Goal: Transaction & Acquisition: Purchase product/service

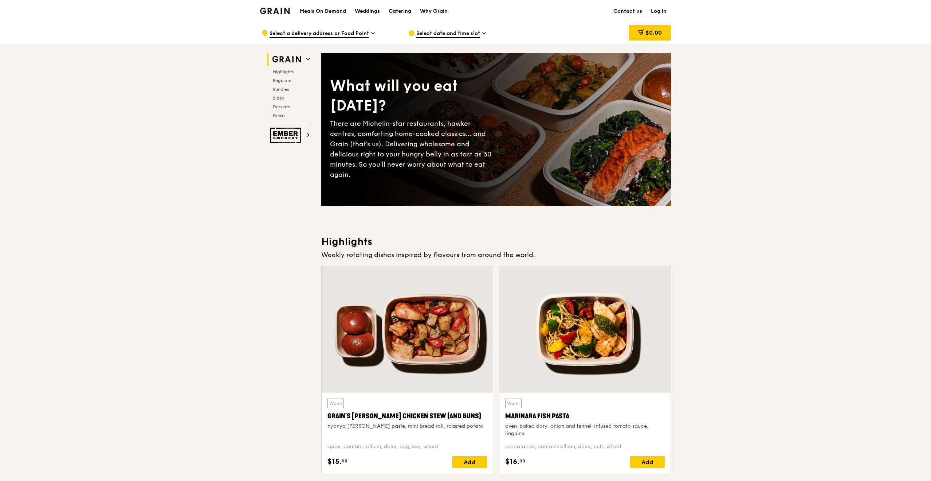
click at [335, 11] on h1 "Meals On Demand" at bounding box center [323, 11] width 46 height 7
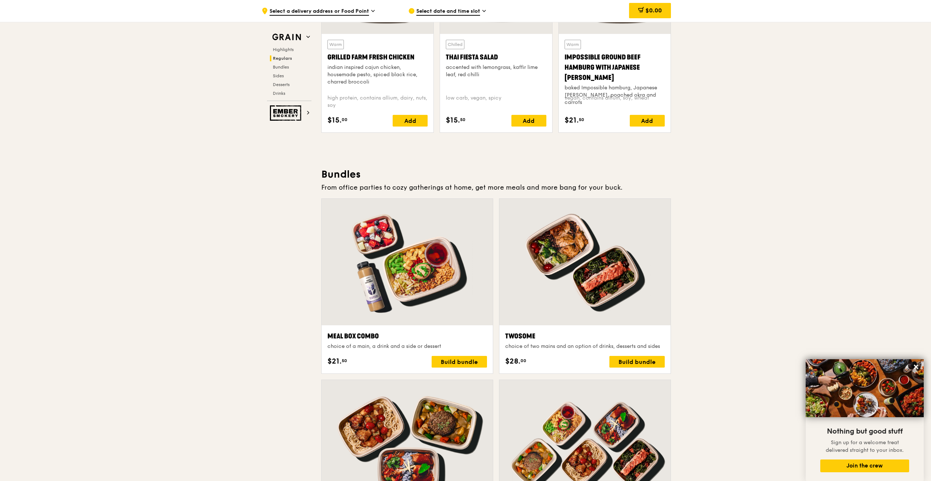
scroll to position [984, 0]
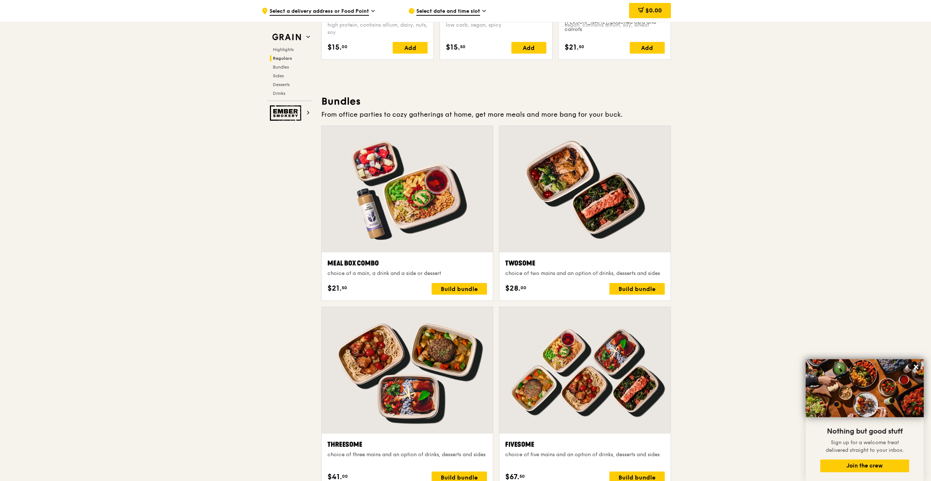
click at [463, 237] on div at bounding box center [407, 189] width 171 height 126
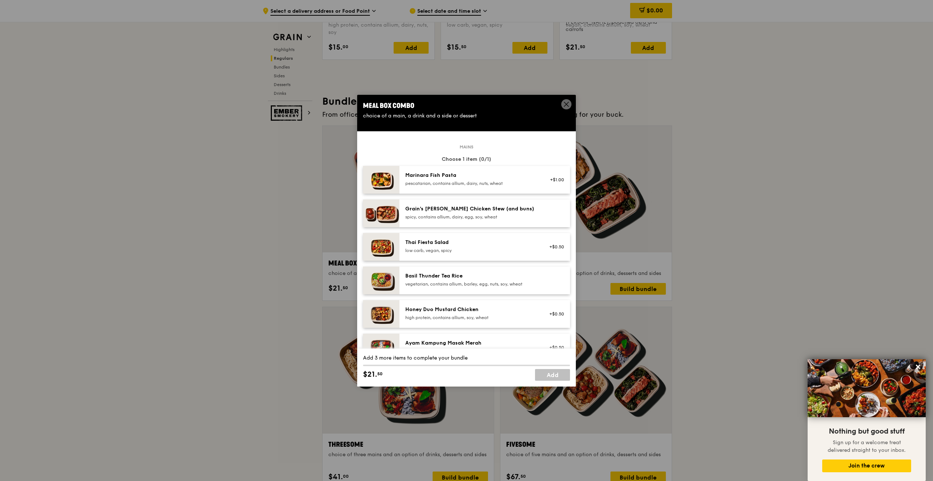
click at [568, 103] on icon at bounding box center [566, 104] width 7 height 7
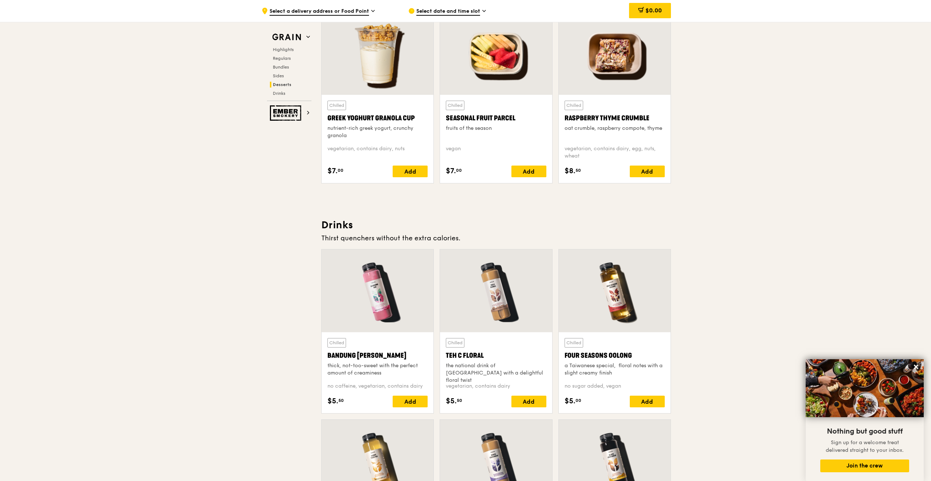
scroll to position [2551, 0]
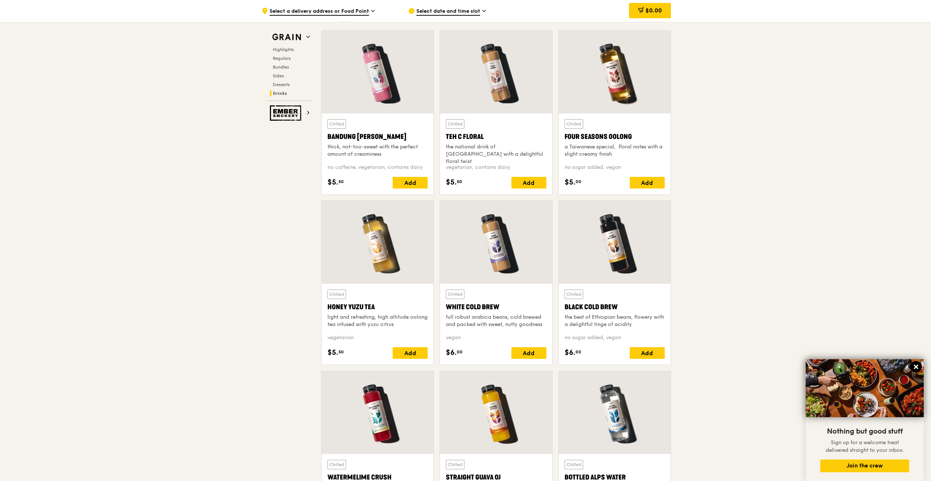
click at [917, 367] on icon at bounding box center [916, 366] width 4 height 4
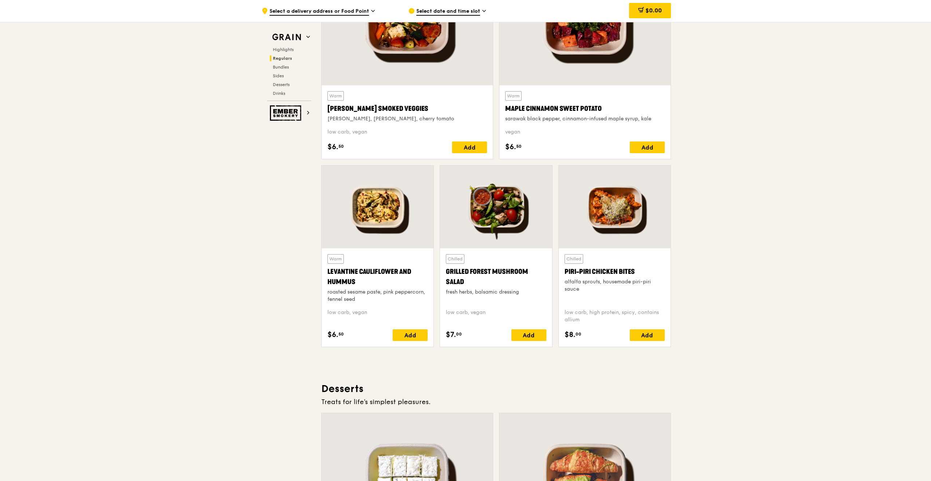
scroll to position [0, 0]
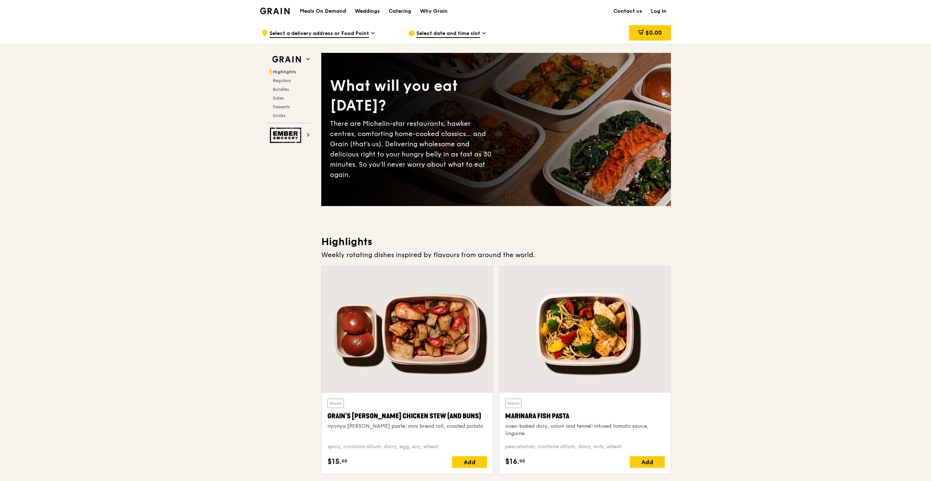
drag, startPoint x: 804, startPoint y: 268, endPoint x: 752, endPoint y: 110, distance: 166.4
click at [331, 10] on h1 "Meals On Demand" at bounding box center [323, 11] width 46 height 7
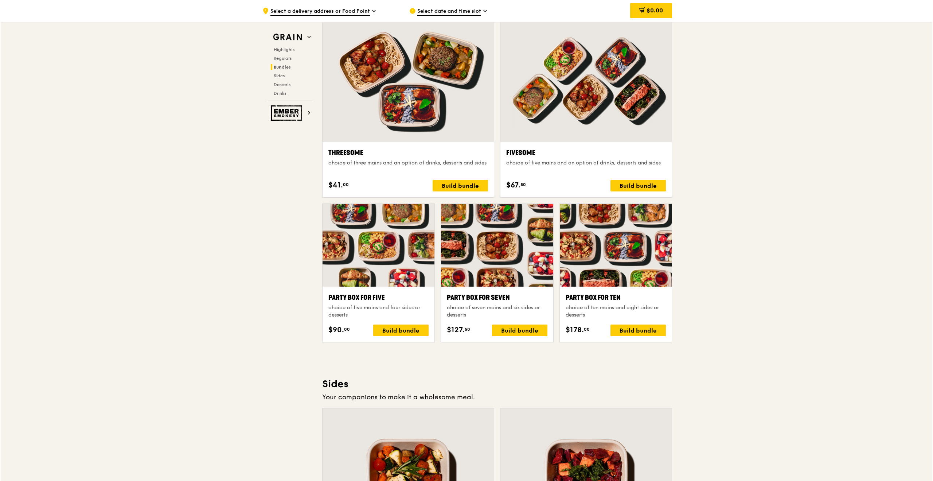
scroll to position [1385, 0]
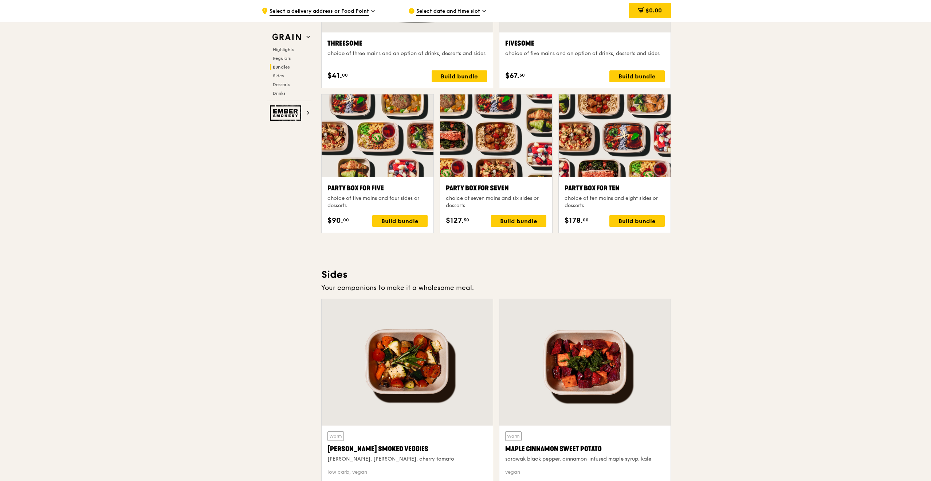
click at [601, 201] on div "choice of ten mains and eight sides or desserts" at bounding box center [615, 202] width 100 height 15
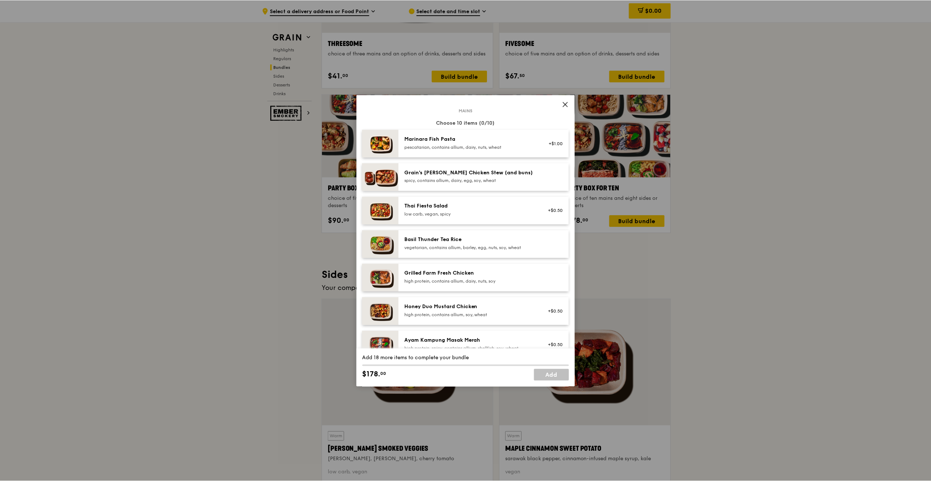
scroll to position [73, 0]
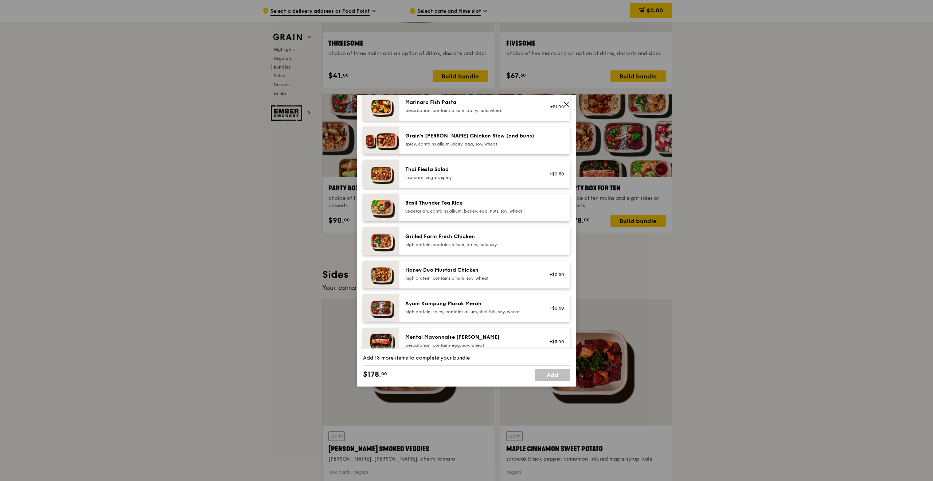
click at [563, 106] on icon at bounding box center [566, 104] width 7 height 7
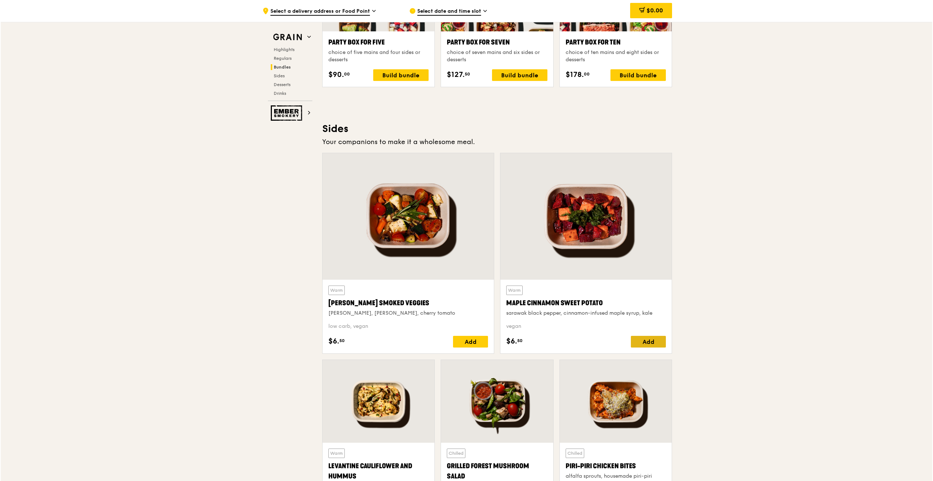
scroll to position [1385, 0]
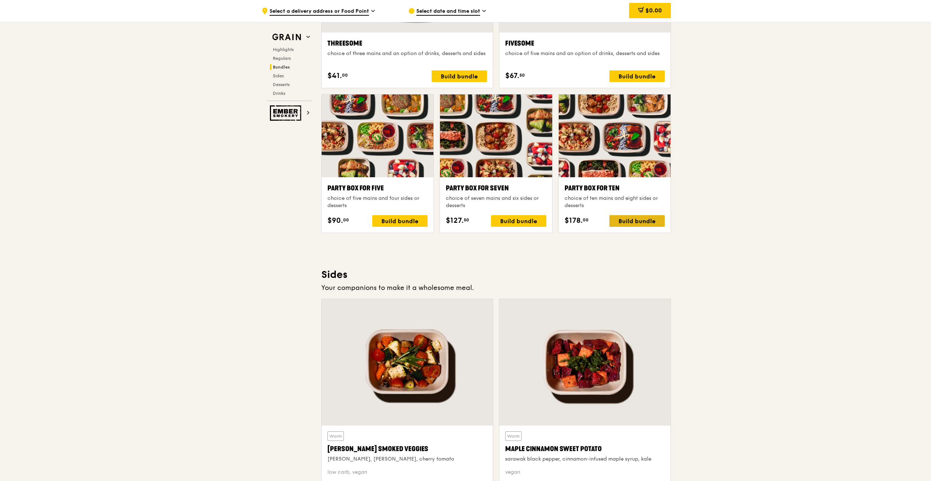
click at [642, 222] on div "Build bundle" at bounding box center [637, 221] width 55 height 12
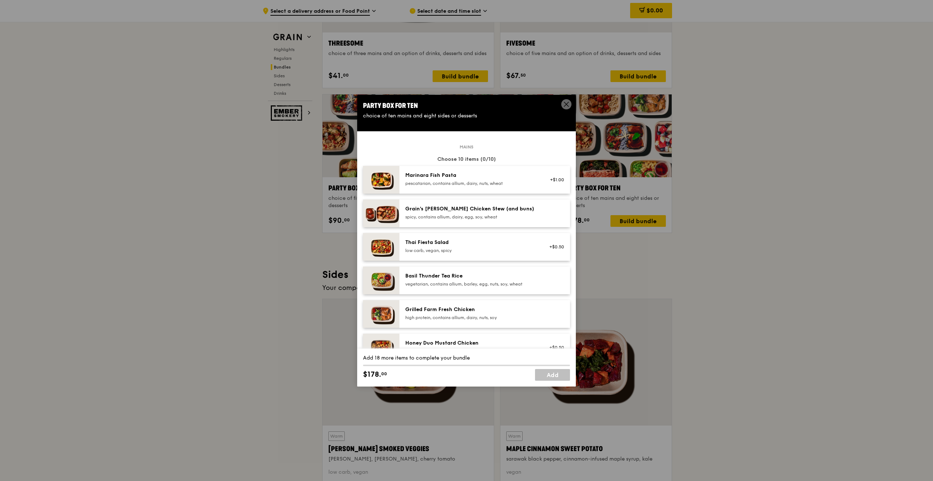
click at [472, 184] on div "pescatarian, contains allium, dairy, nuts, wheat" at bounding box center [470, 183] width 131 height 6
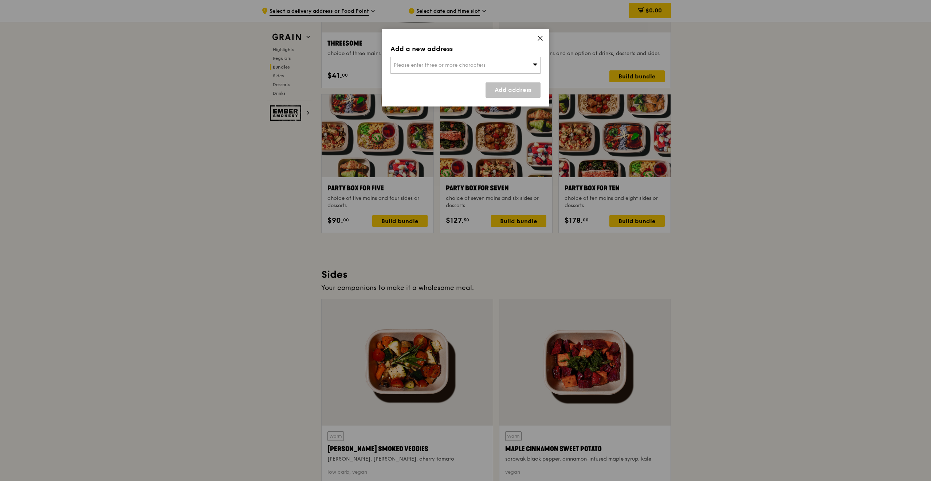
click at [542, 38] on icon at bounding box center [540, 38] width 7 height 7
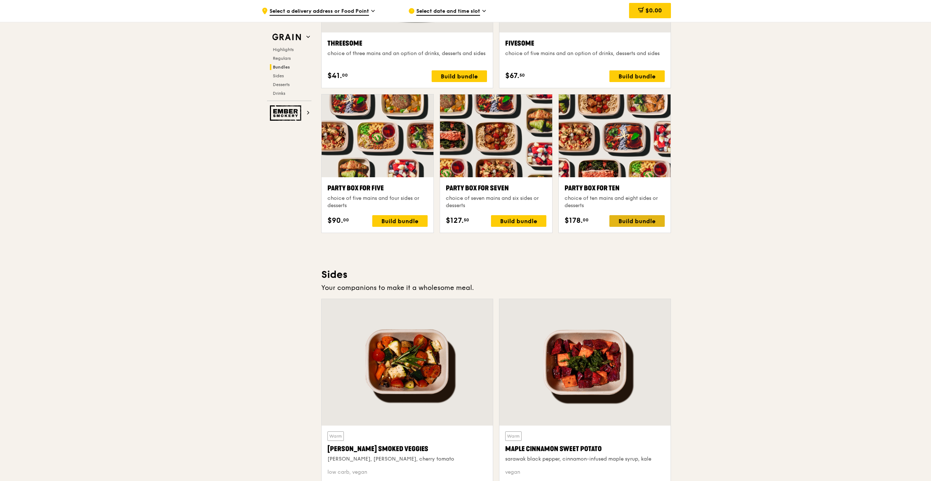
click at [641, 222] on div "Build bundle" at bounding box center [637, 221] width 55 height 12
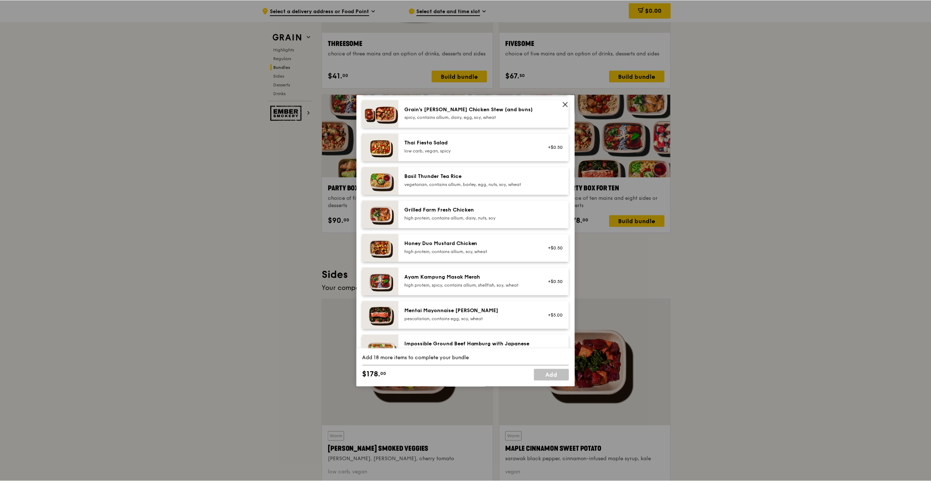
scroll to position [0, 0]
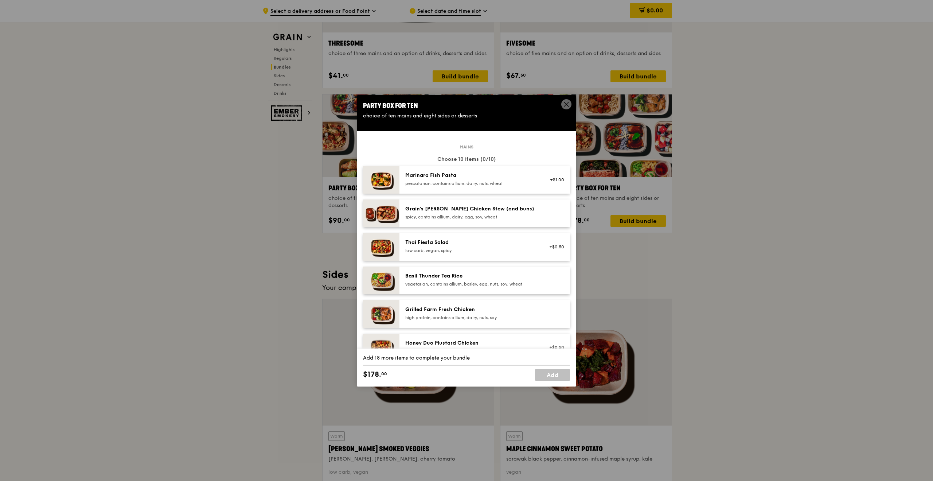
click at [567, 106] on icon at bounding box center [566, 104] width 7 height 7
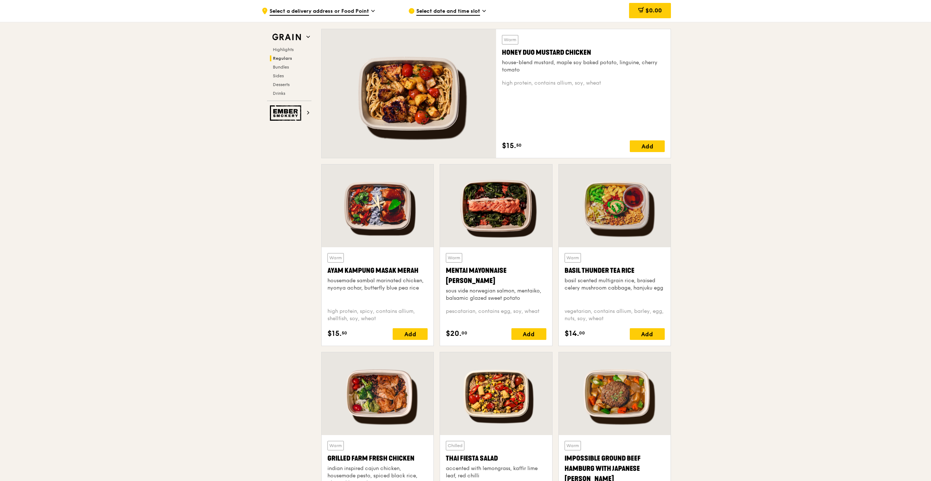
scroll to position [583, 0]
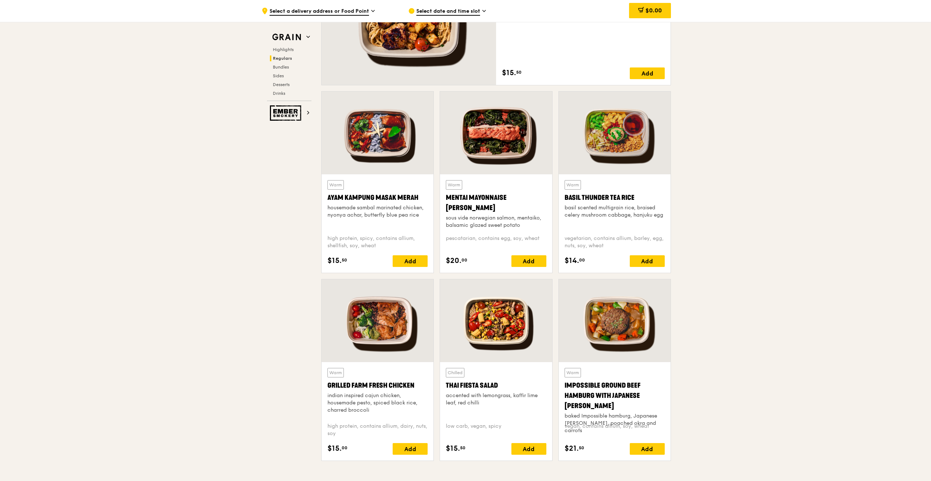
drag, startPoint x: 419, startPoint y: 386, endPoint x: 329, endPoint y: 386, distance: 90.0
click at [329, 386] on div "Grilled Farm Fresh Chicken" at bounding box center [378, 385] width 100 height 10
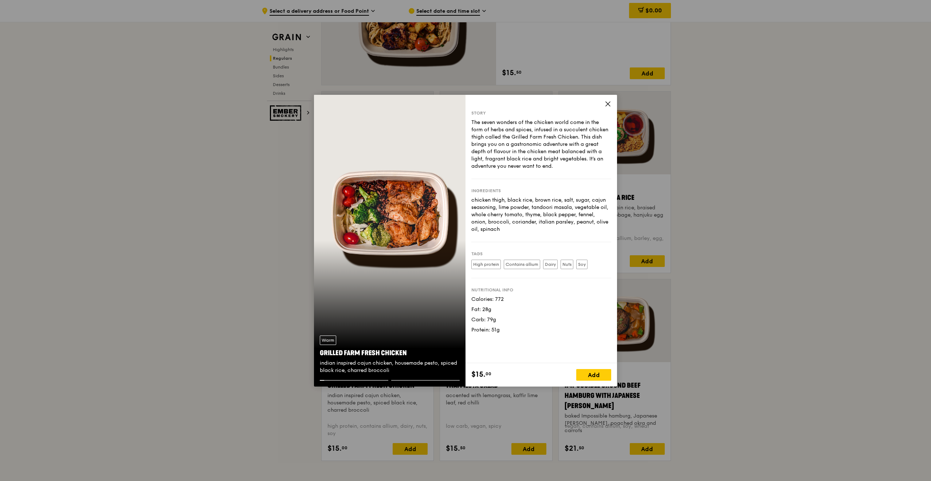
copy div "Grilled Farm Fresh Chicken"
click at [609, 105] on icon at bounding box center [608, 104] width 7 height 7
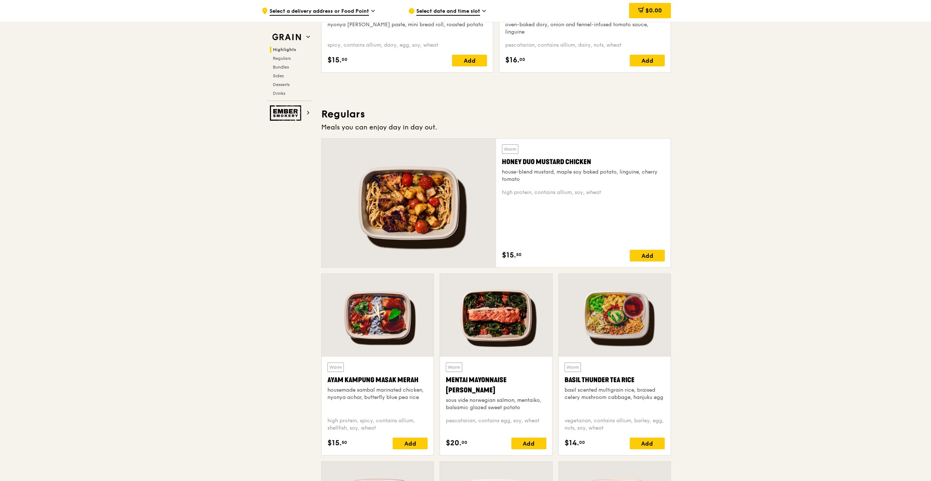
scroll to position [219, 0]
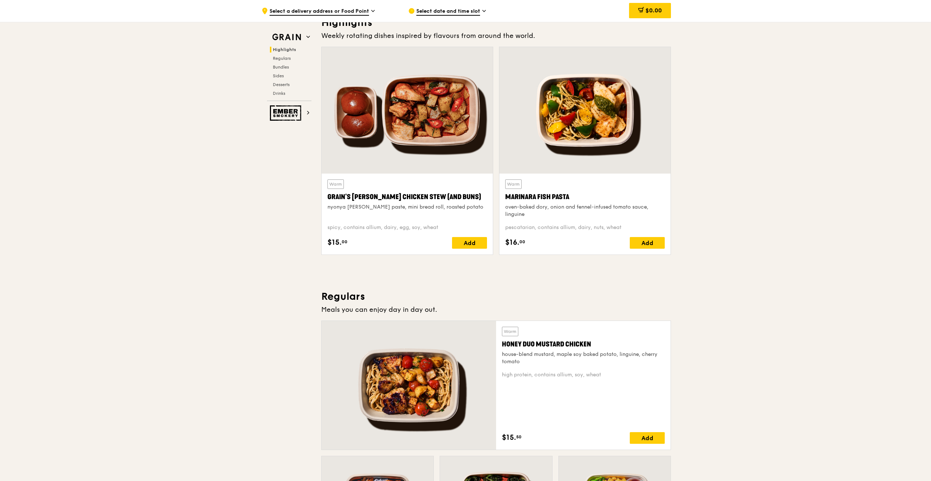
drag, startPoint x: 577, startPoint y: 196, endPoint x: 505, endPoint y: 196, distance: 72.1
click at [505, 196] on div "Warm Marinara Fish Pasta oven-baked dory, onion and fennel-infused tomato sauce…" at bounding box center [585, 213] width 171 height 81
copy div "Marinara Fish Pasta"
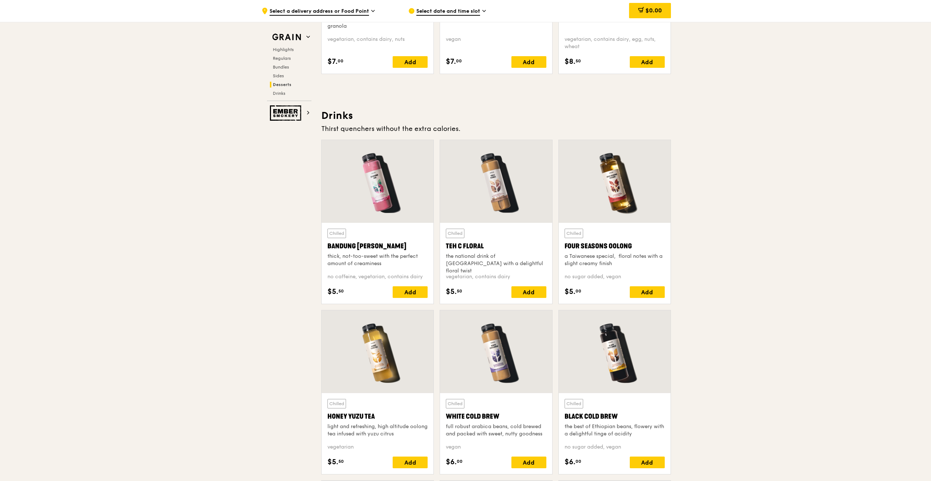
scroll to position [2514, 0]
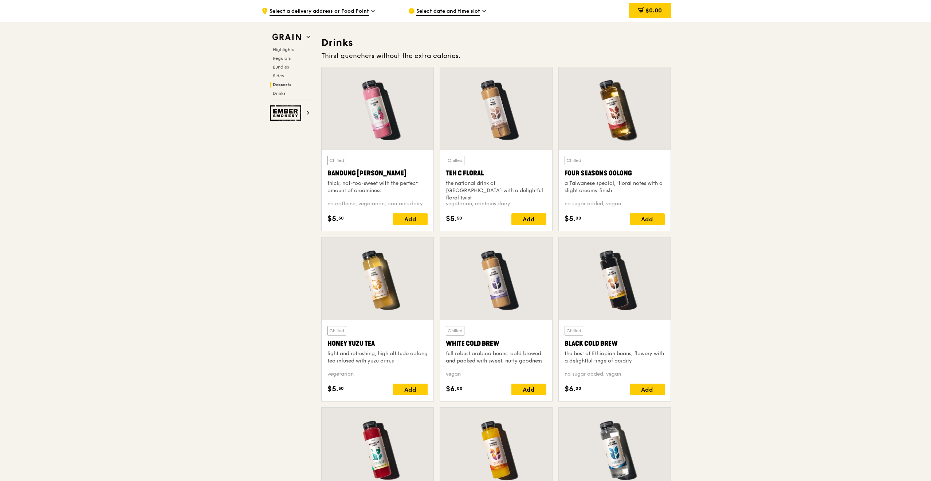
drag, startPoint x: 639, startPoint y: 172, endPoint x: 572, endPoint y: 167, distance: 67.2
click at [572, 167] on div "Chilled Four Seasons Oolong a Taiwanese special,  floral notes with a slight cr…" at bounding box center [615, 175] width 100 height 39
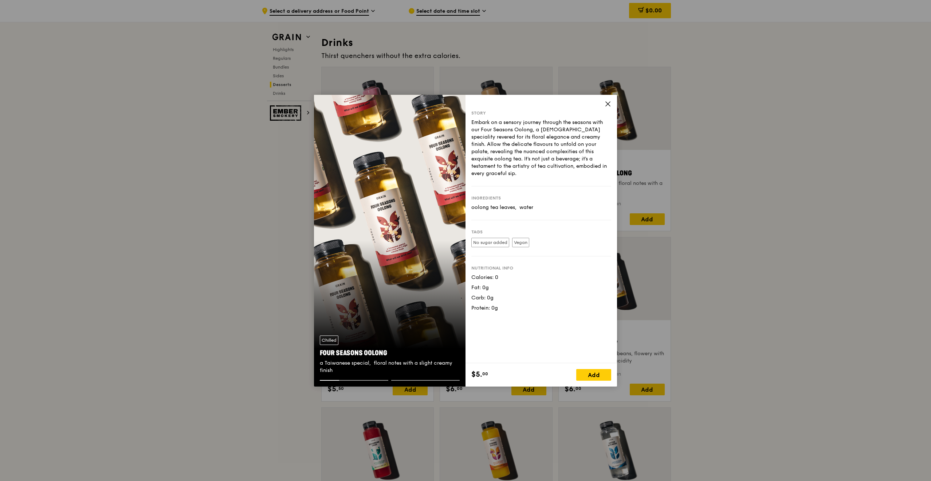
click at [608, 103] on icon at bounding box center [608, 104] width 4 height 4
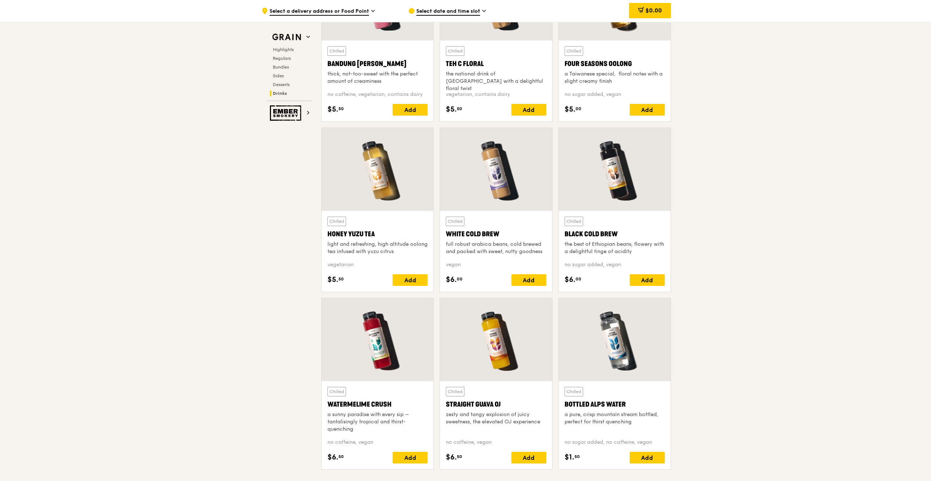
scroll to position [2551, 0]
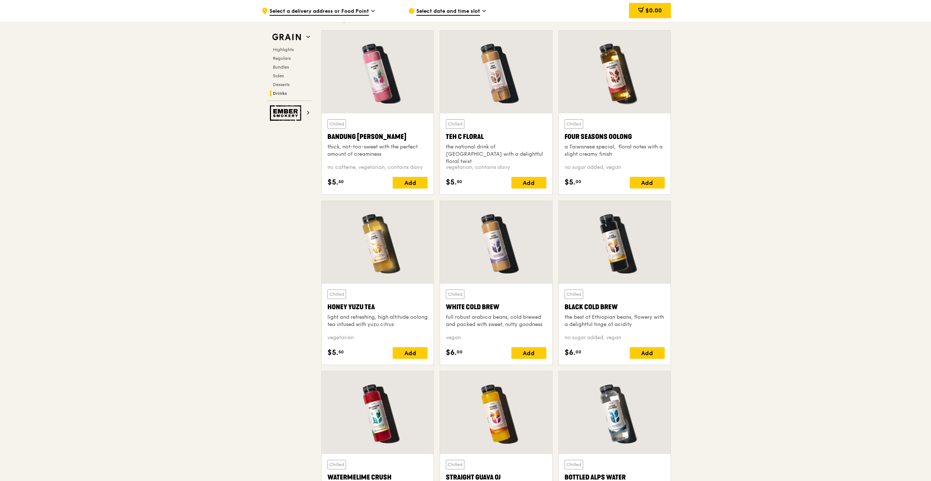
drag, startPoint x: 643, startPoint y: 136, endPoint x: 566, endPoint y: 136, distance: 76.9
click at [566, 136] on div "Four Seasons Oolong" at bounding box center [615, 137] width 100 height 10
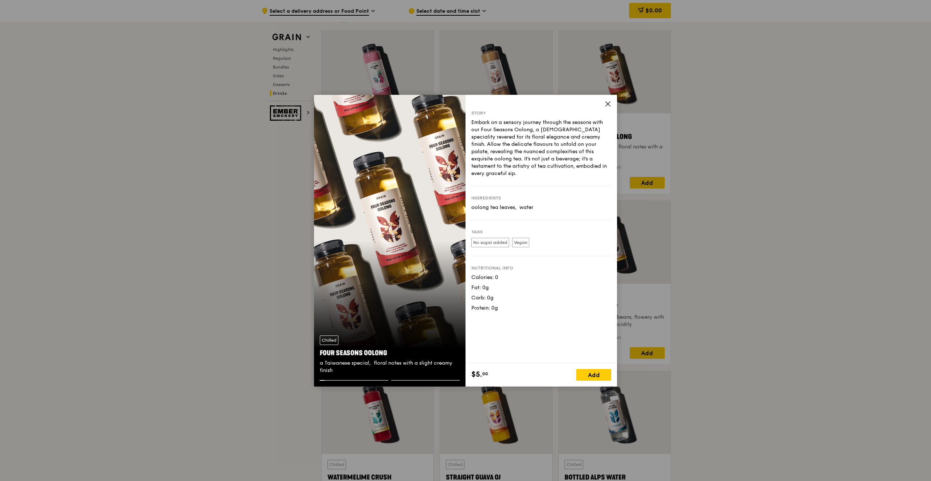
copy div "Four Seasons Oolong"
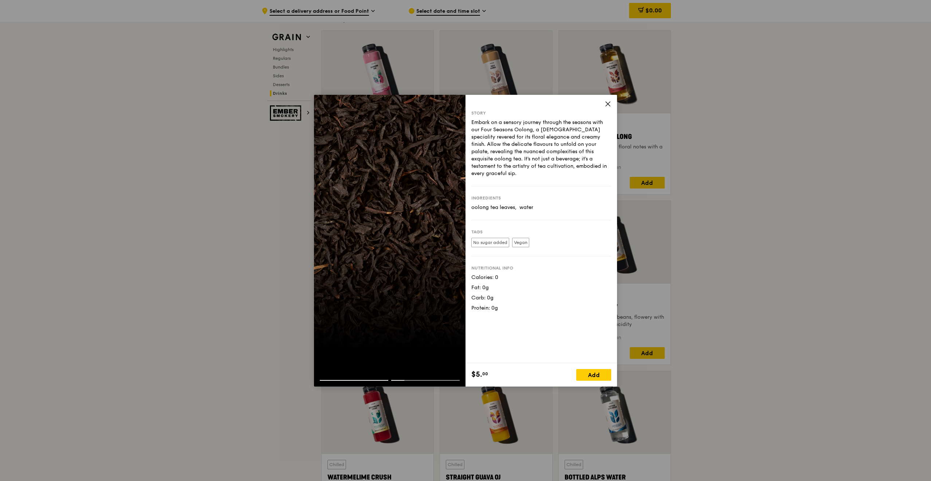
click at [609, 103] on icon at bounding box center [608, 104] width 7 height 7
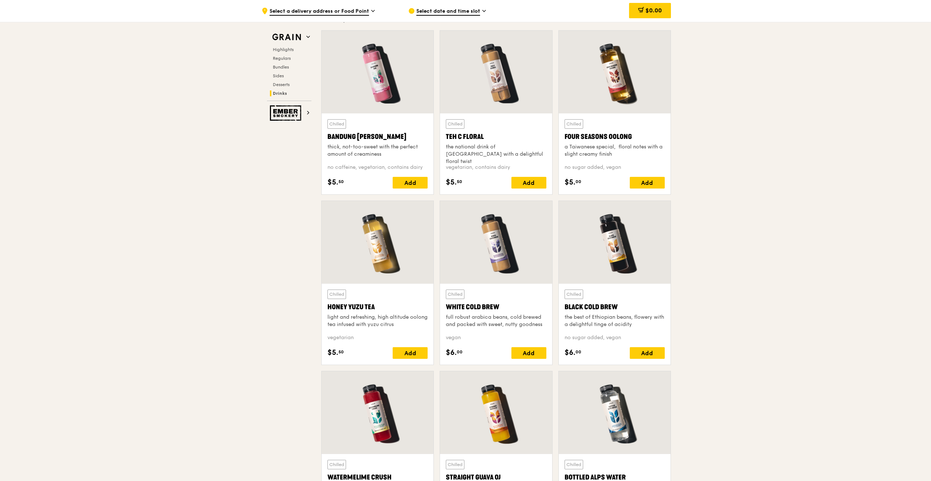
drag, startPoint x: 390, startPoint y: 306, endPoint x: 329, endPoint y: 308, distance: 60.5
click at [329, 308] on div "Honey Yuzu Tea" at bounding box center [378, 307] width 100 height 10
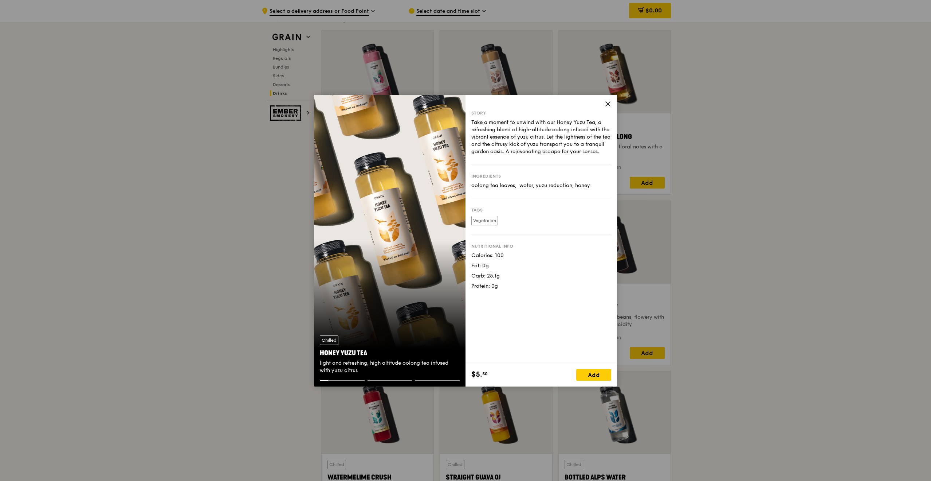
copy div "Honey Yuzu Tea"
click at [606, 102] on icon at bounding box center [608, 104] width 7 height 7
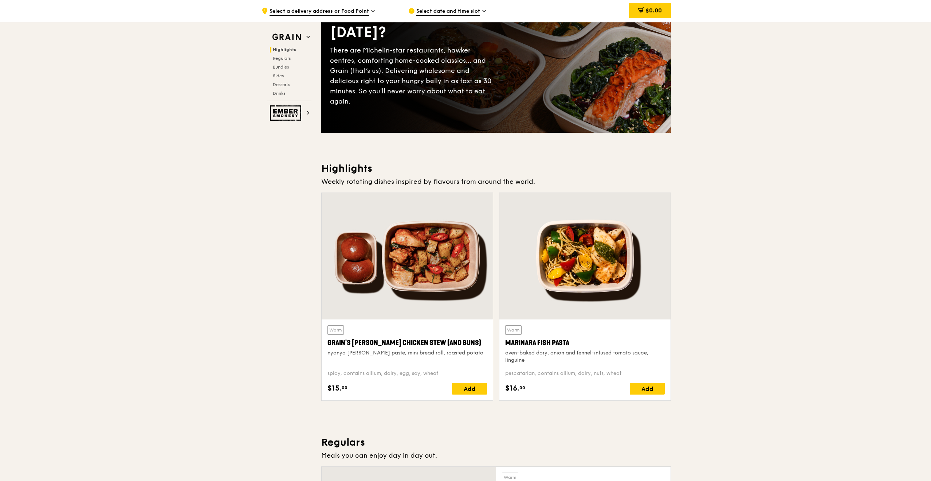
scroll to position [0, 0]
